Goal: Find specific page/section

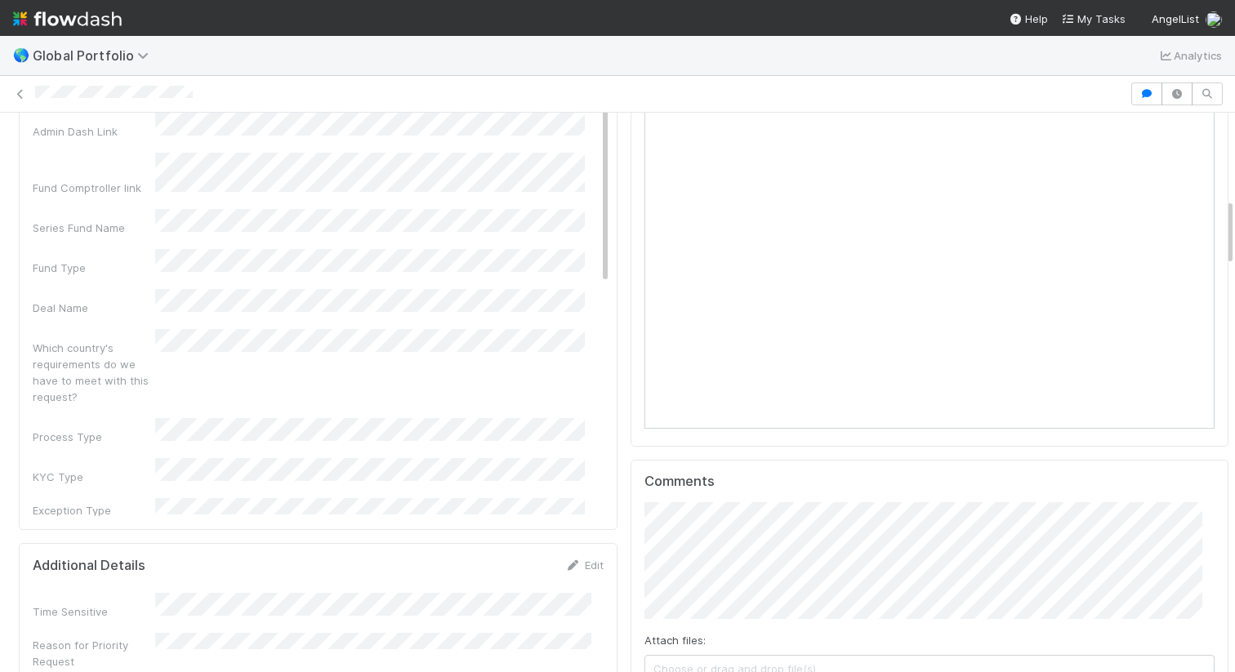
scroll to position [716, 0]
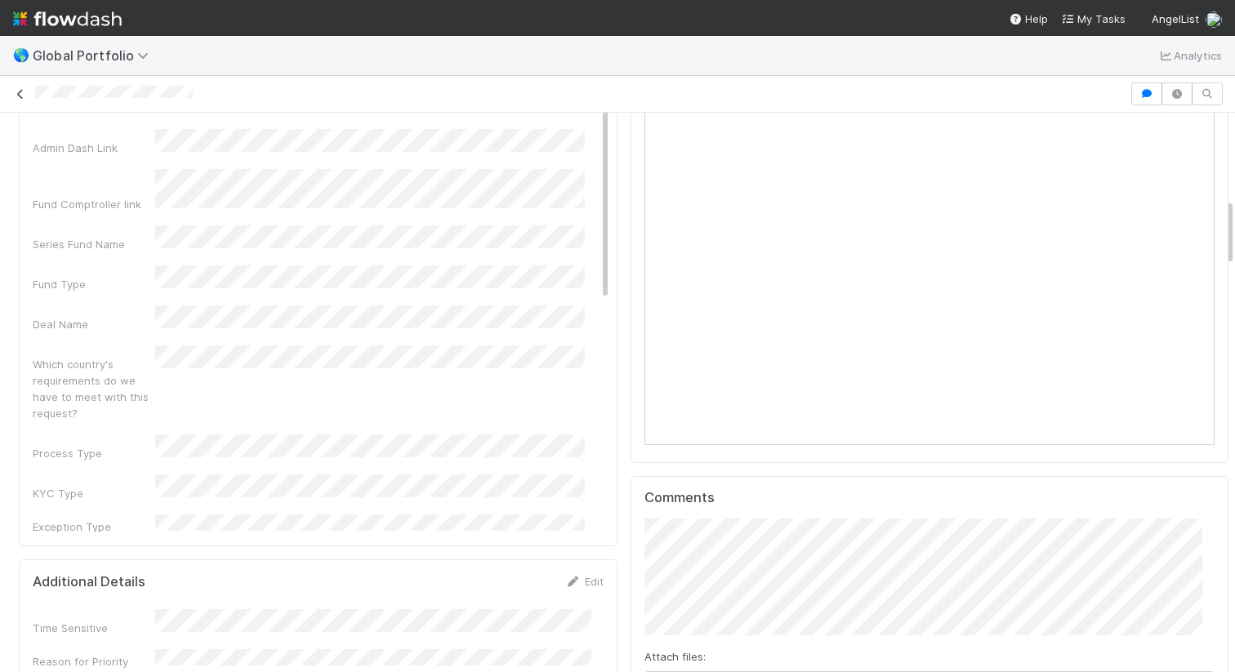
click at [25, 96] on icon at bounding box center [20, 94] width 16 height 11
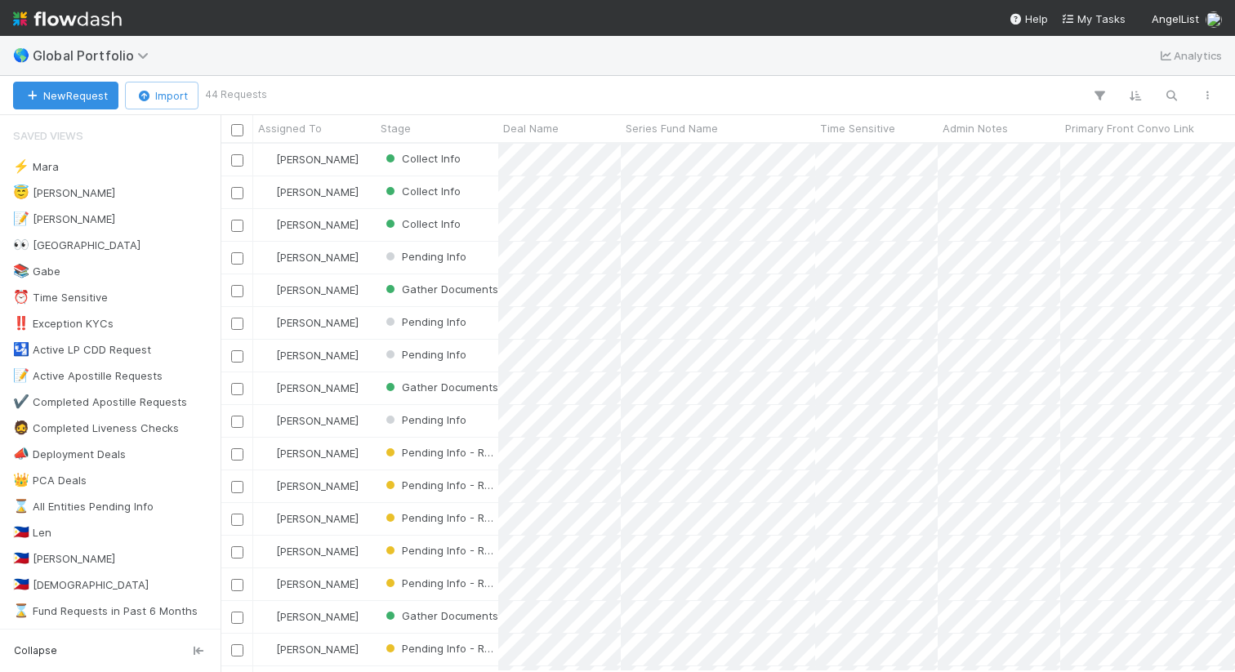
scroll to position [516, 1002]
click at [871, 291] on div at bounding box center [617, 336] width 1235 height 672
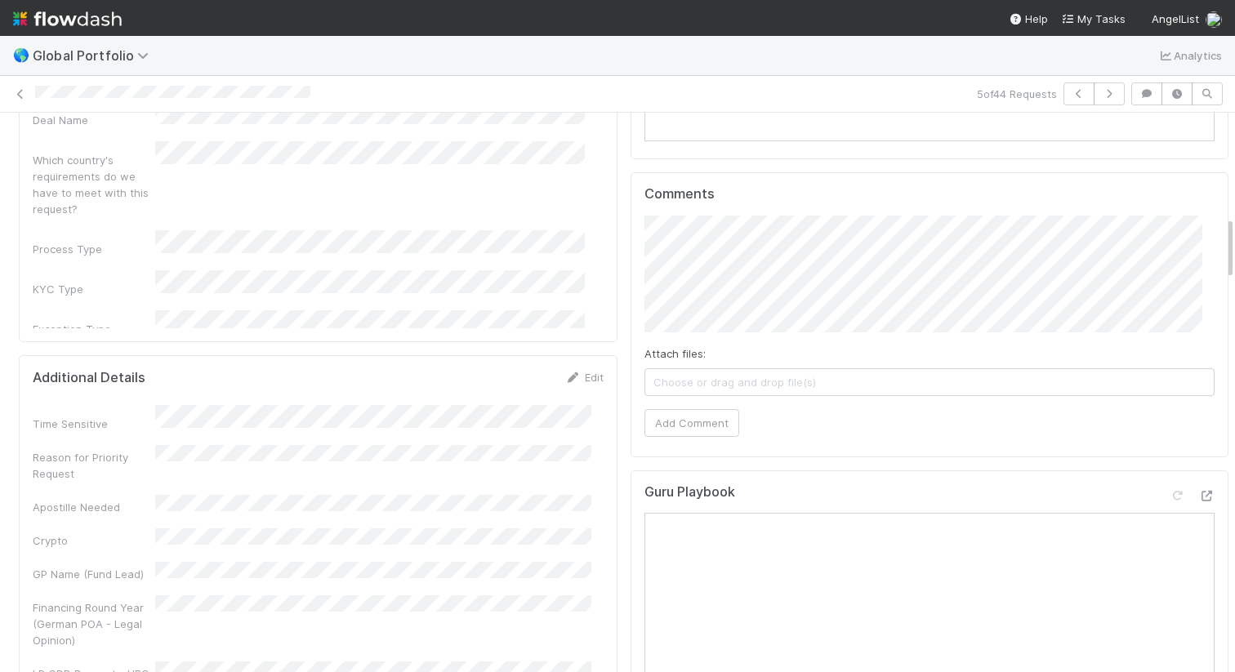
scroll to position [520, 0]
